Goal: Information Seeking & Learning: Learn about a topic

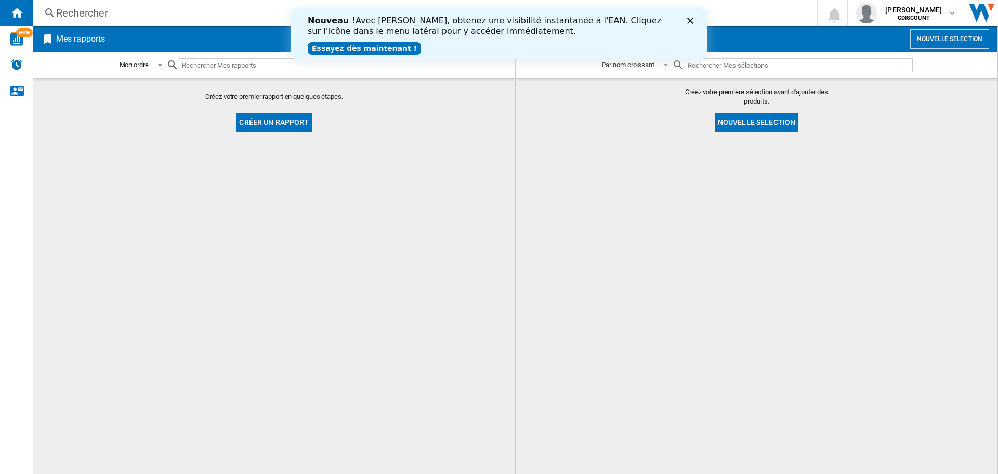
click at [692, 18] on icon "Fermer" at bounding box center [690, 21] width 6 height 6
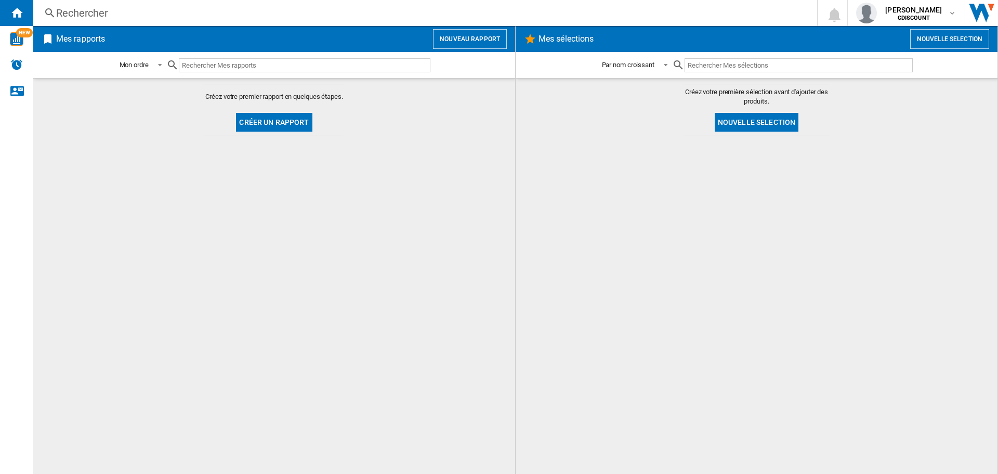
click at [102, 15] on div "Rechercher" at bounding box center [423, 13] width 734 height 15
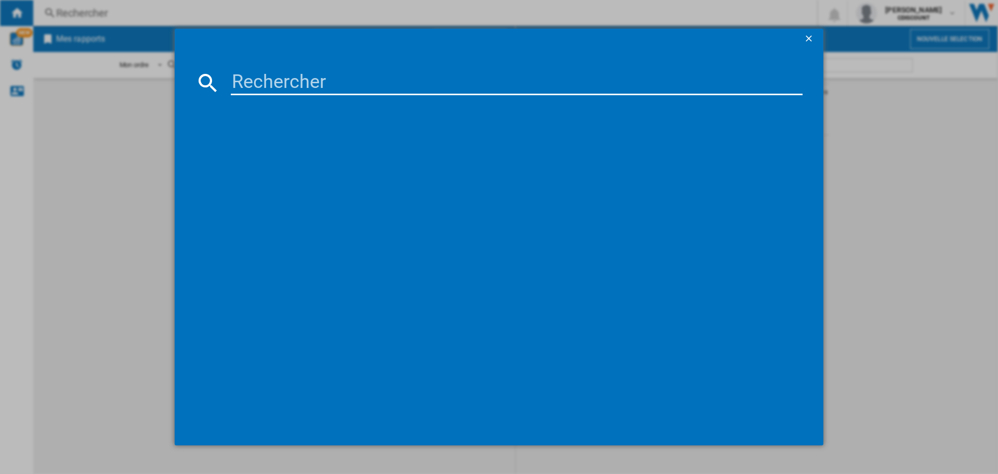
click at [304, 85] on input at bounding box center [517, 82] width 572 height 25
paste input "bos1693528173378"
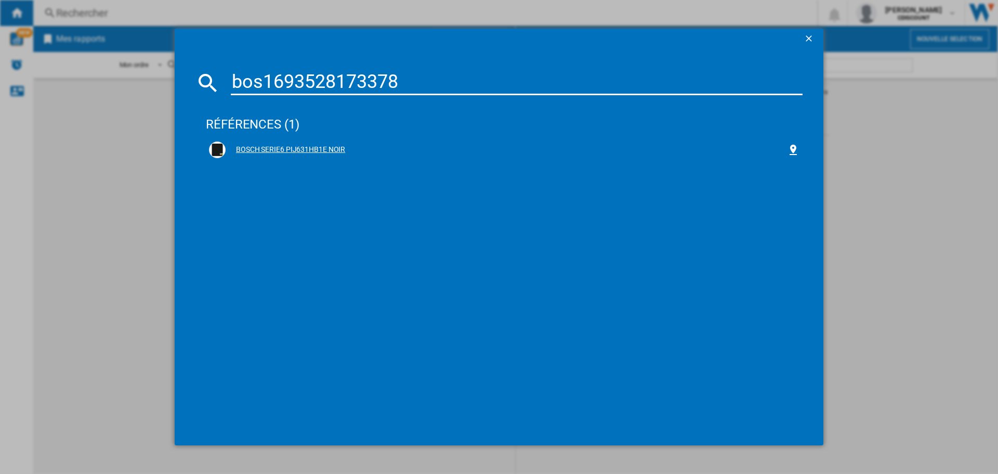
type input "bos1693528173378"
click at [282, 151] on div "BOSCH SERIE6 PIJ631HB1E NOIR" at bounding box center [506, 150] width 561 height 10
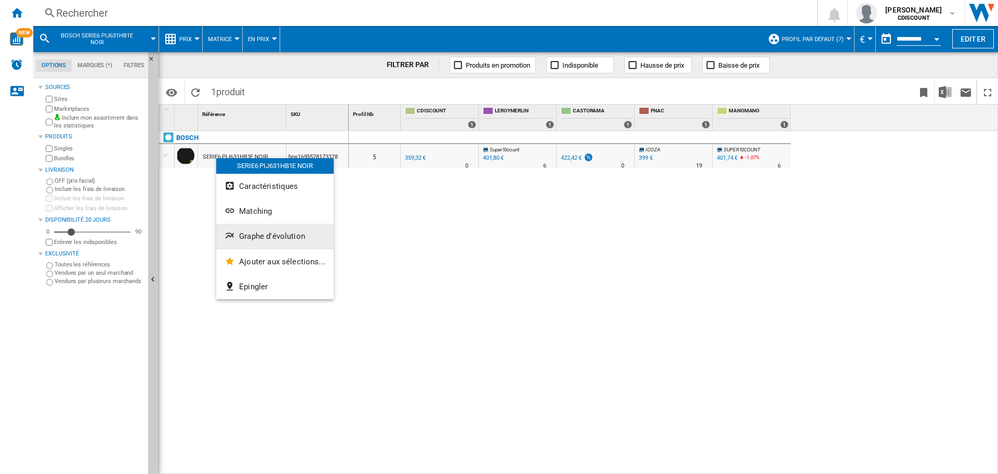
click at [269, 238] on span "Graphe d'évolution" at bounding box center [272, 235] width 66 height 9
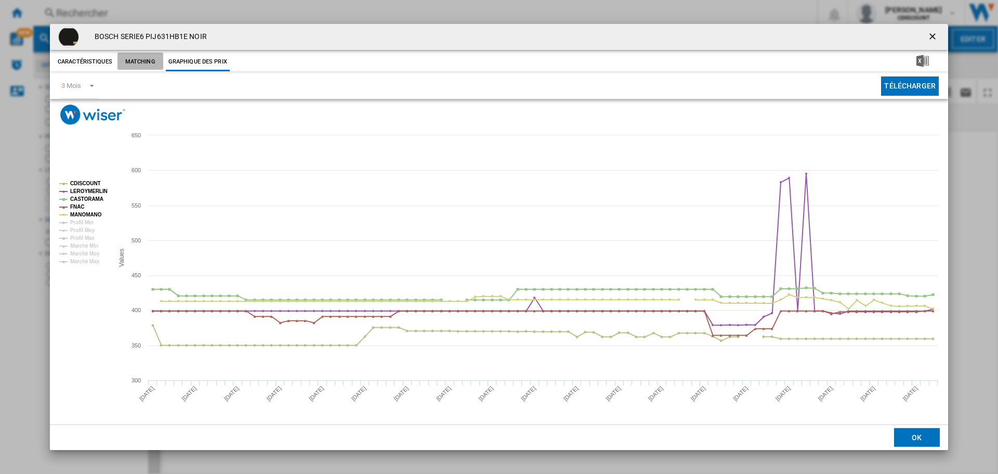
click at [140, 62] on button "Matching" at bounding box center [140, 62] width 46 height 19
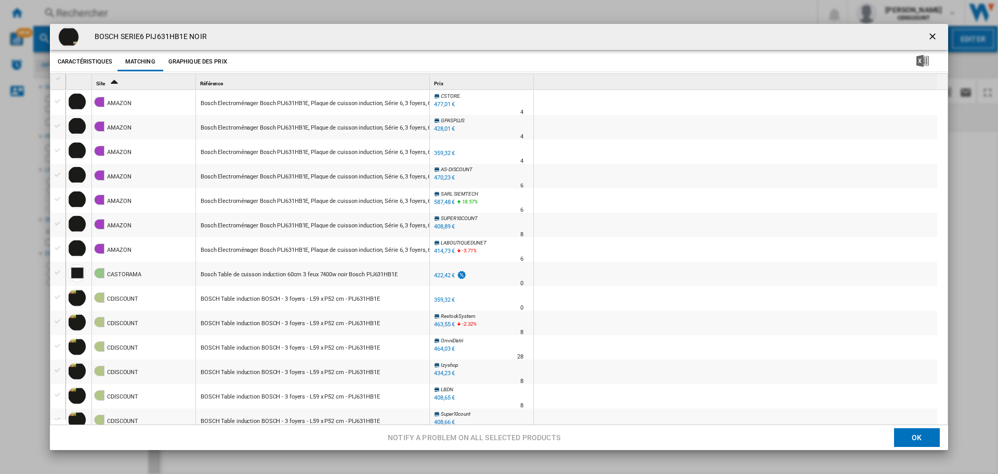
click at [247, 151] on div "Bosch Electroménager Bosch PIJ631HB1E, Plaque de cuisson induction, Série 6, 3 …" at bounding box center [329, 152] width 256 height 24
click at [211, 60] on button "Graphique des prix" at bounding box center [198, 62] width 64 height 19
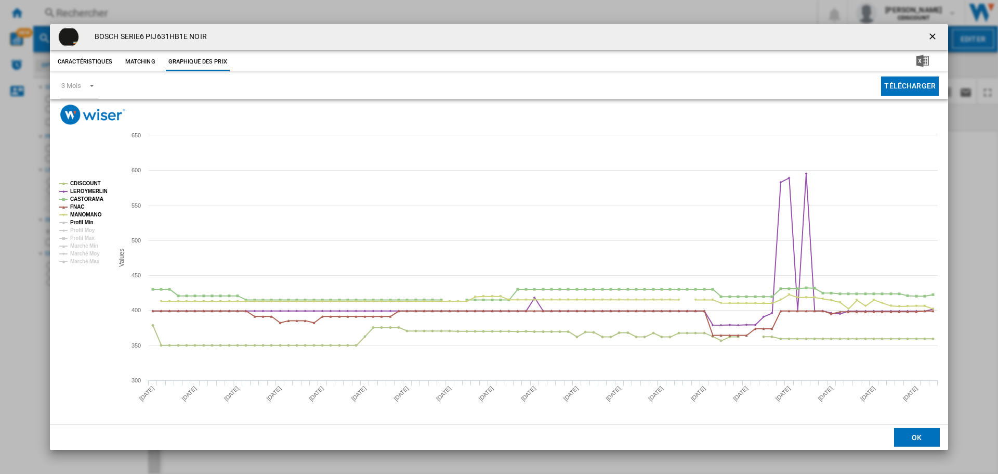
click at [77, 220] on tspan "Profil Min" at bounding box center [81, 222] width 23 height 6
click at [74, 223] on tspan "Profil Min" at bounding box center [81, 222] width 23 height 6
click at [75, 221] on tspan "Profil Min" at bounding box center [81, 222] width 23 height 6
click at [75, 227] on tspan "Profil Moy" at bounding box center [82, 230] width 25 height 6
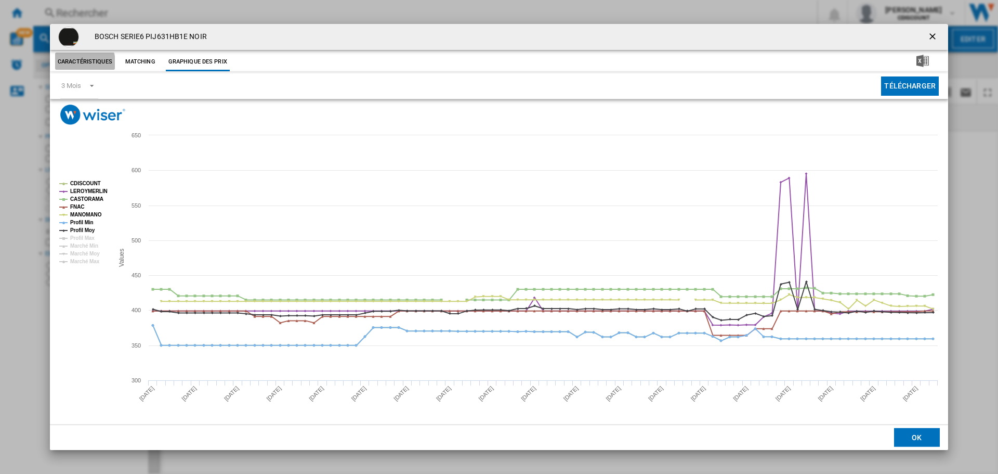
click at [82, 64] on button "Caractéristiques" at bounding box center [85, 62] width 60 height 19
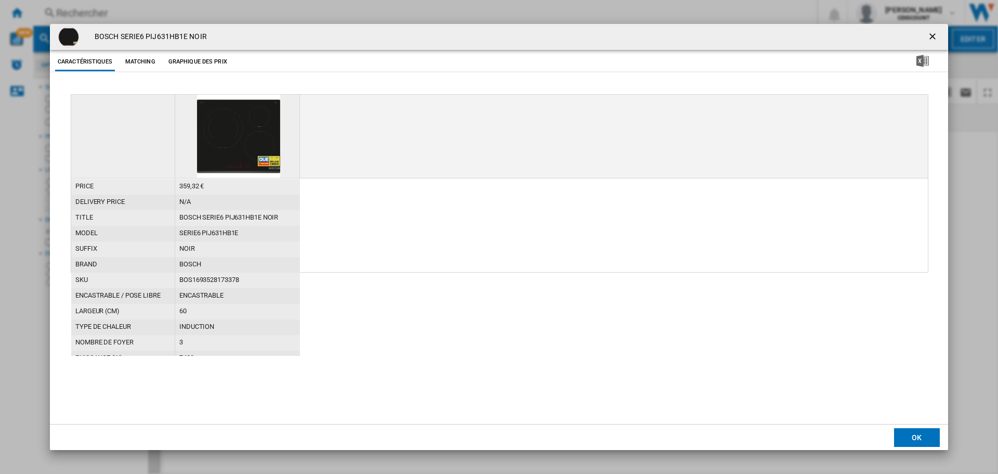
scroll to position [57, 0]
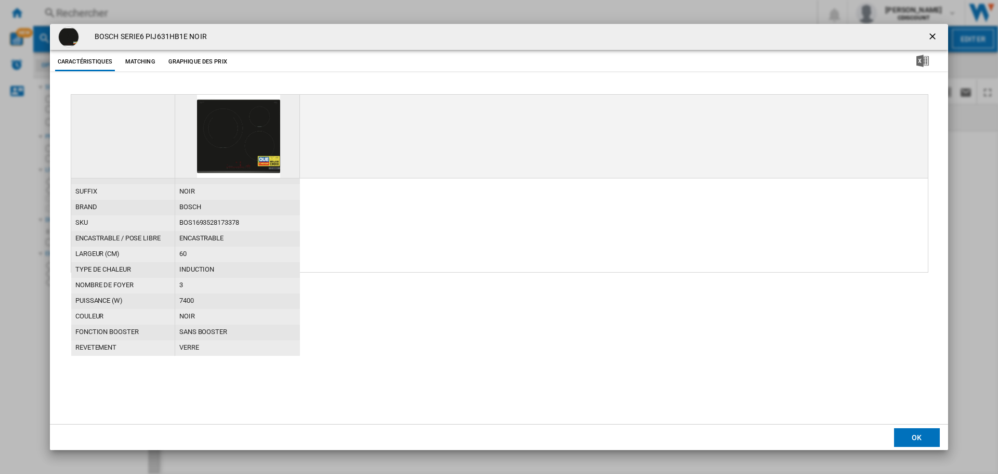
click at [935, 31] on ng-md-icon "getI18NText('BUTTONS.CLOSE_DIALOG')" at bounding box center [933, 37] width 12 height 12
